Goal: Find specific page/section: Find specific page/section

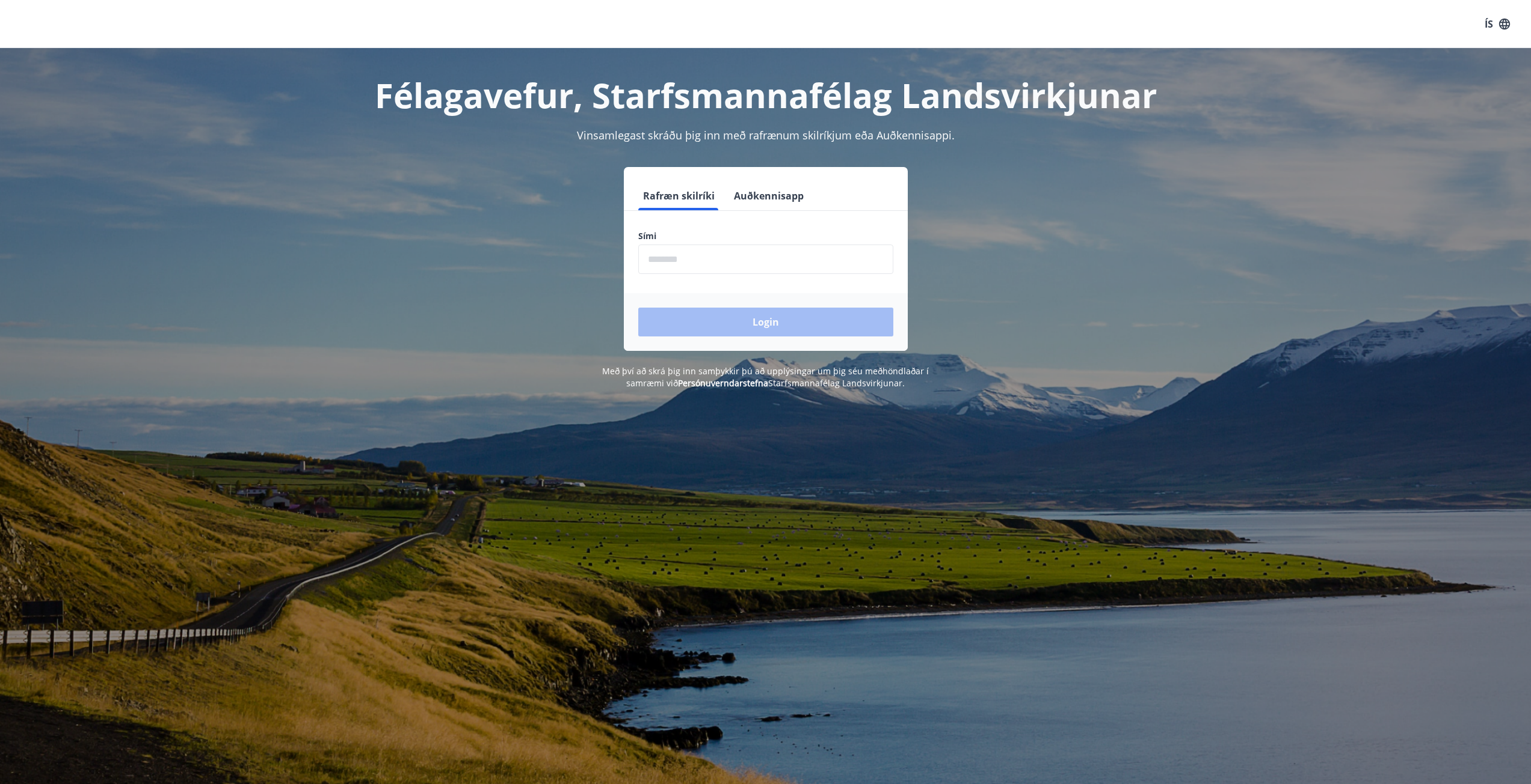
click at [701, 259] on input "phone" at bounding box center [766, 260] width 255 height 30
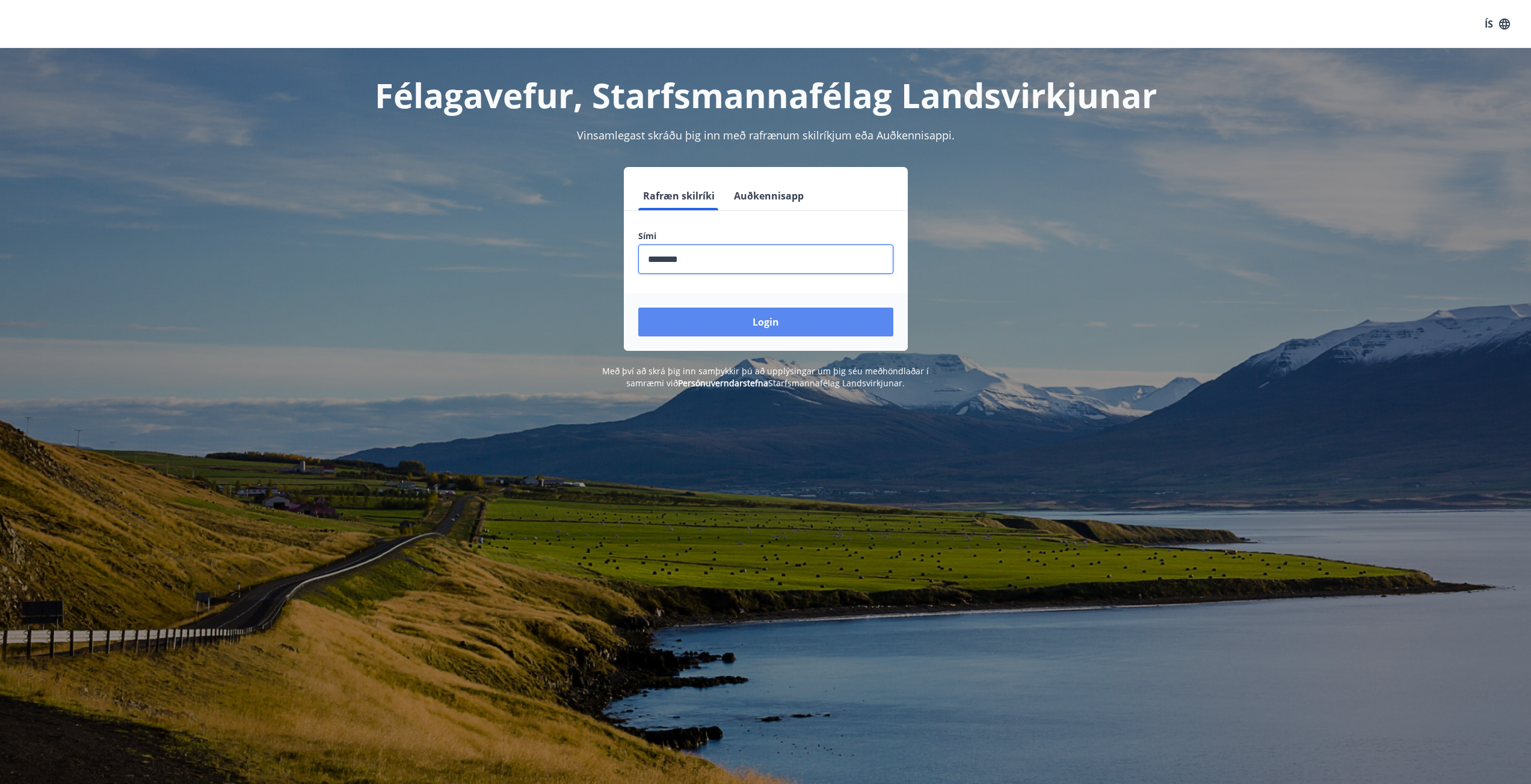
type input "********"
click at [723, 327] on button "Login" at bounding box center [766, 321] width 255 height 29
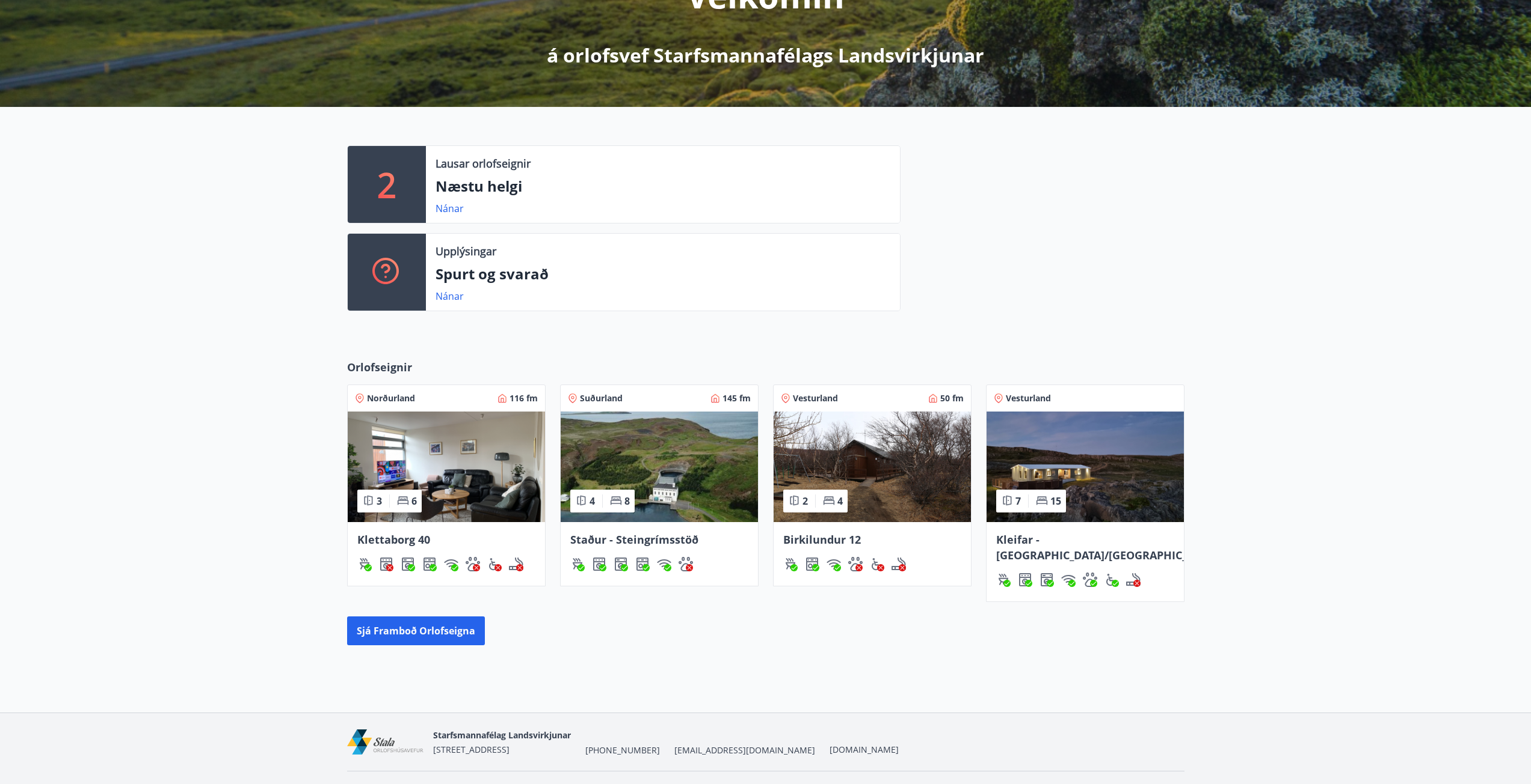
scroll to position [207, 0]
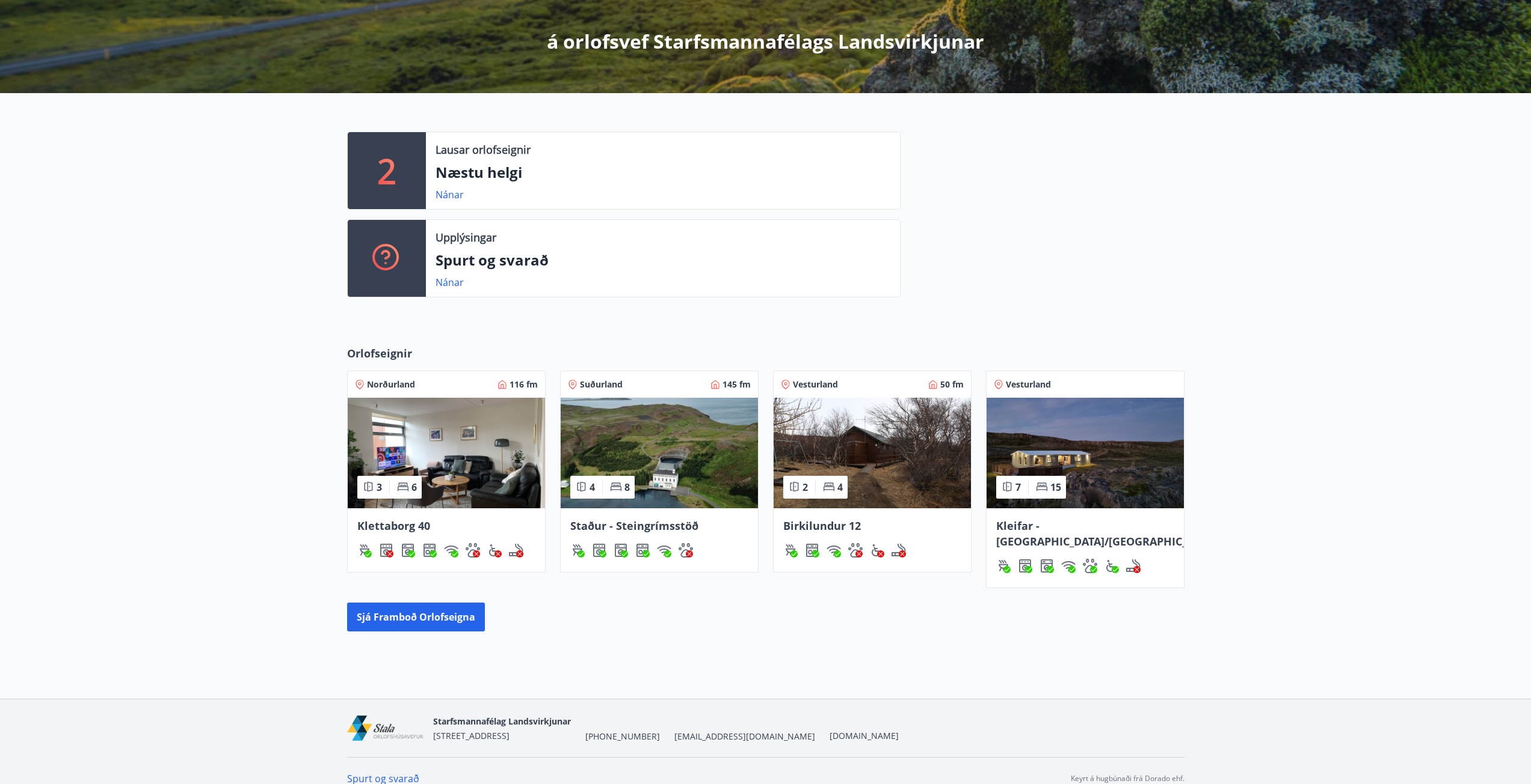
click at [415, 521] on span "Klettaborg 40" at bounding box center [393, 525] width 73 height 15
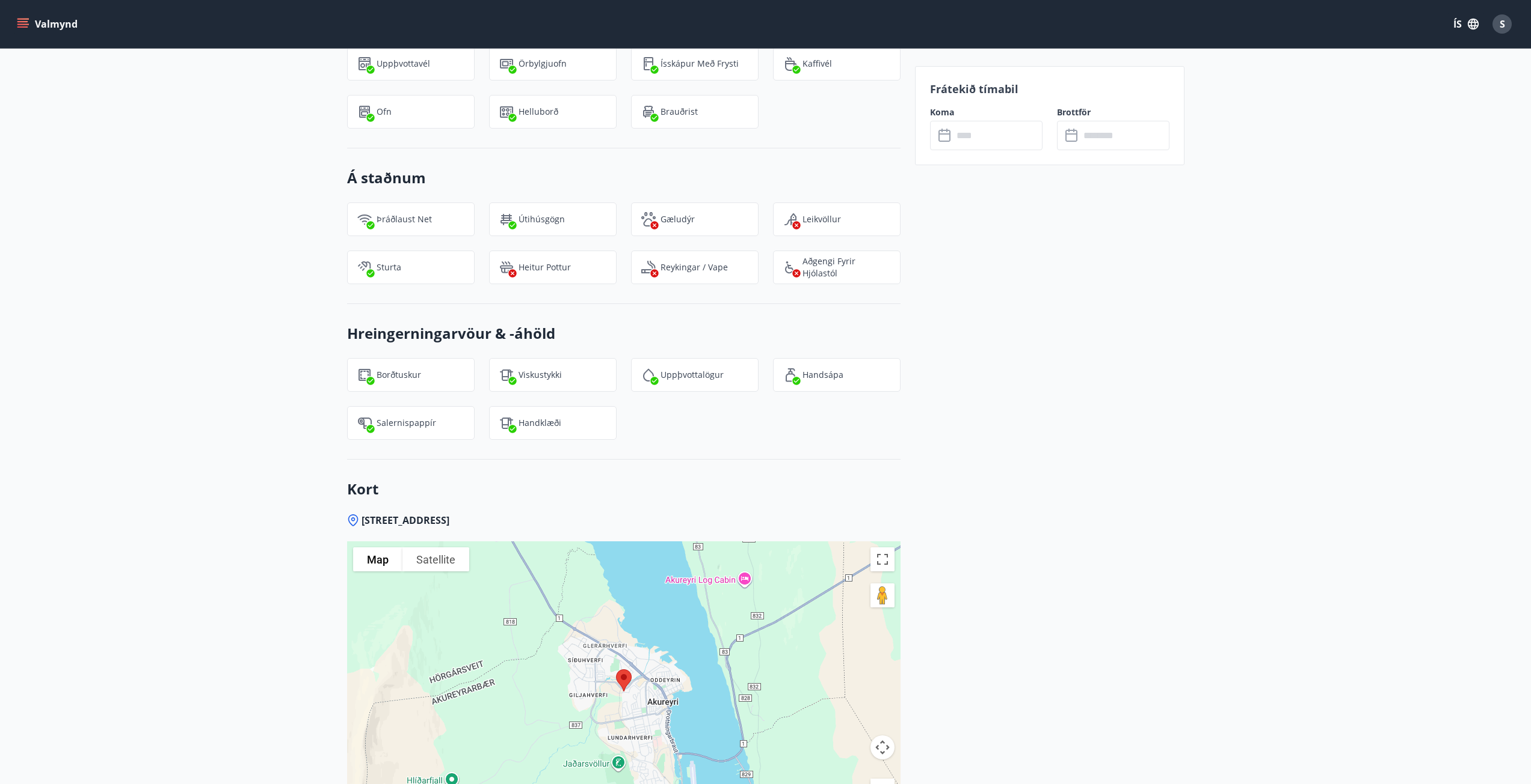
scroll to position [998, 0]
